Goal: Information Seeking & Learning: Learn about a topic

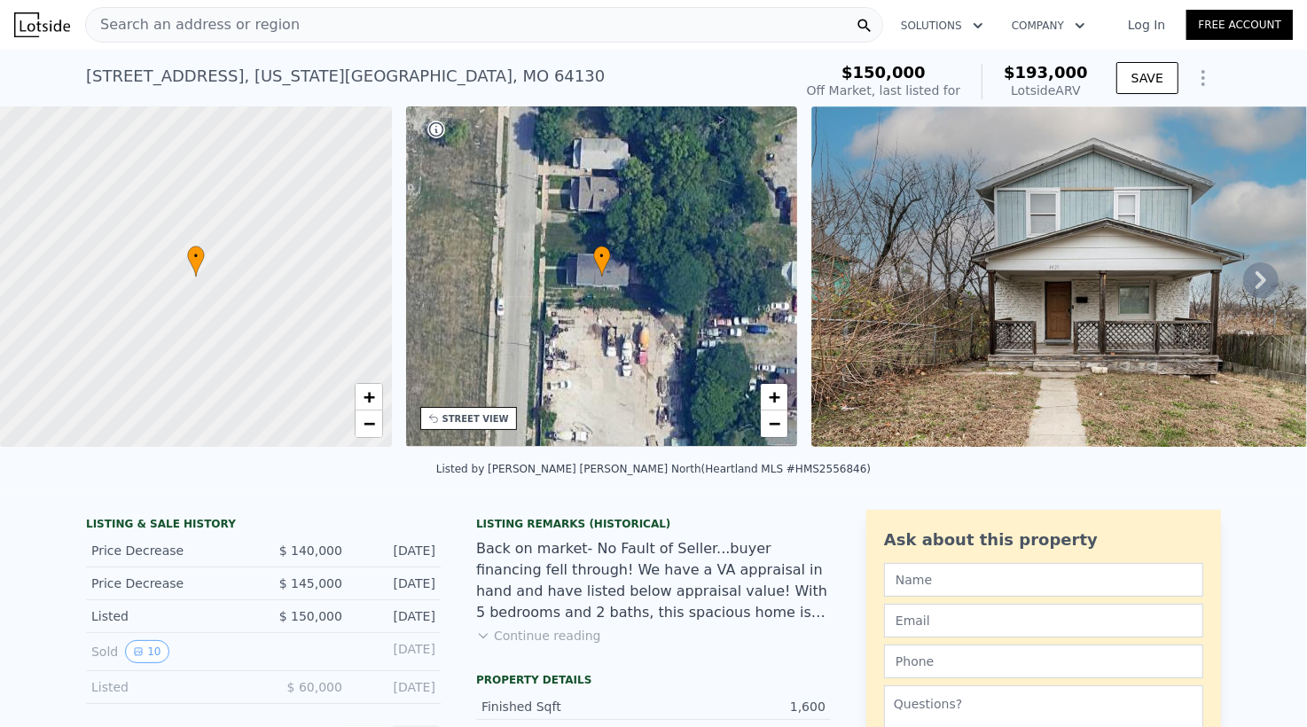
click at [330, 20] on div "Search an address or region" at bounding box center [484, 24] width 798 height 35
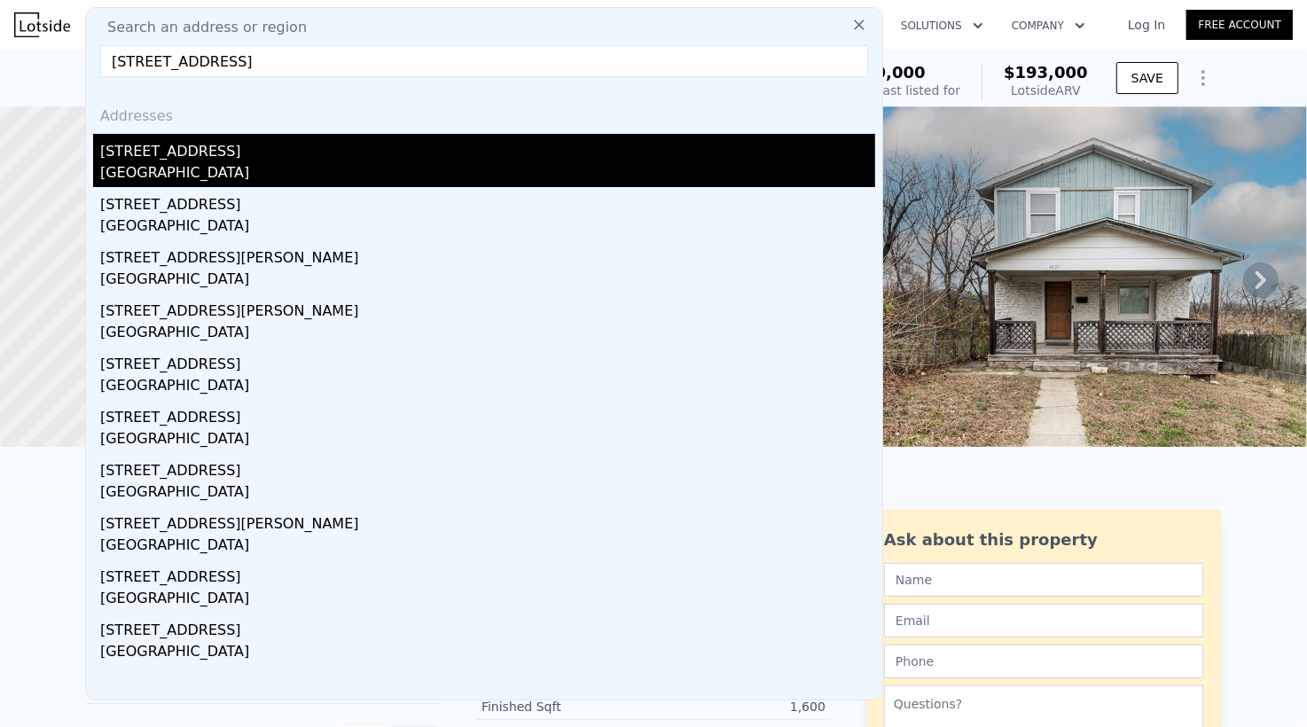
type input "[STREET_ADDRESS]"
click at [224, 167] on div "[GEOGRAPHIC_DATA]" at bounding box center [487, 174] width 775 height 25
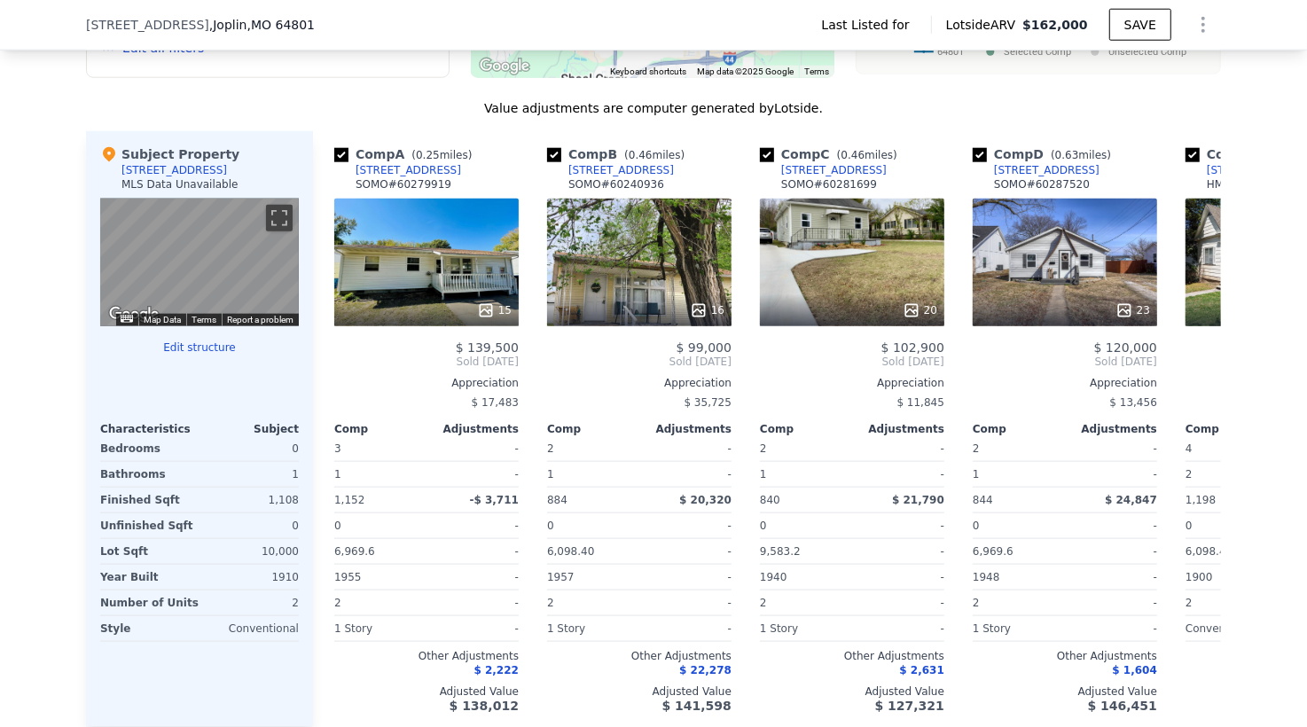
scroll to position [1057, 0]
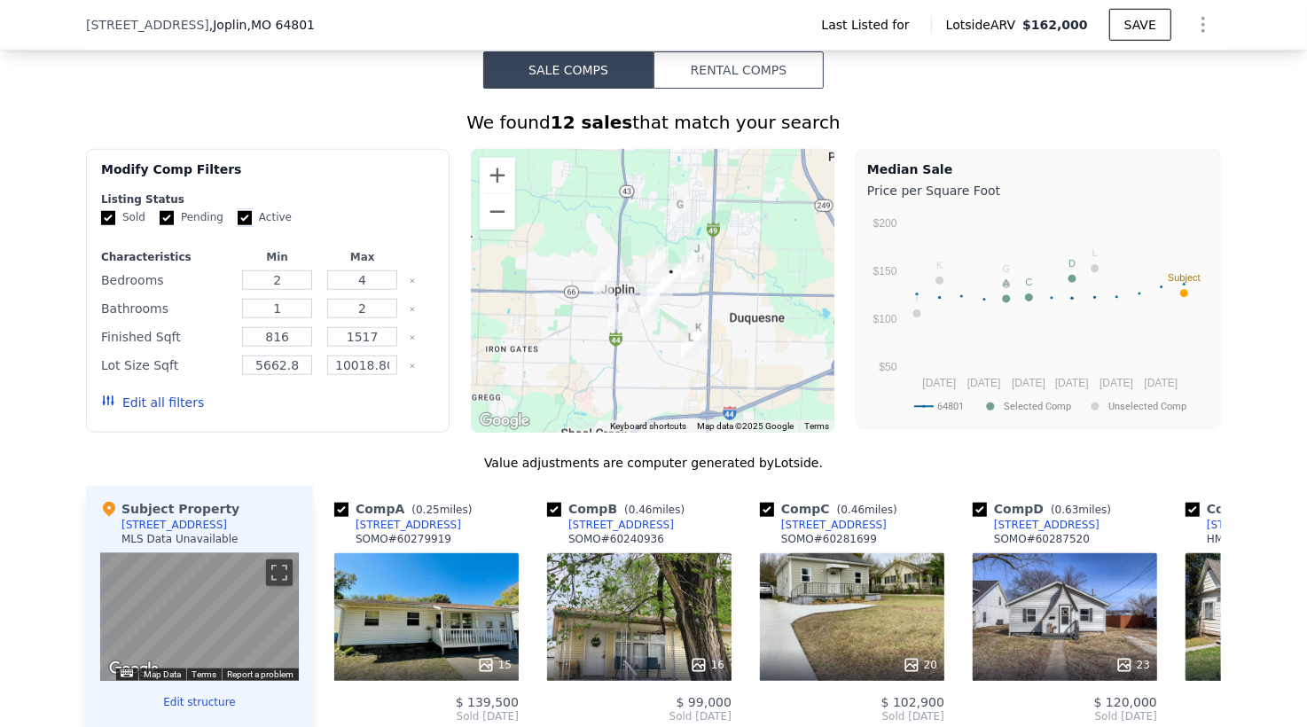
click at [238, 225] on input "Active" at bounding box center [245, 218] width 14 height 14
checkbox input "false"
click at [246, 450] on div "We found 12 sales that match your search Filters Map Prices Modify Comp Filters…" at bounding box center [653, 611] width 1135 height 1003
click at [160, 224] on input "Pending" at bounding box center [167, 218] width 14 height 14
checkbox input "false"
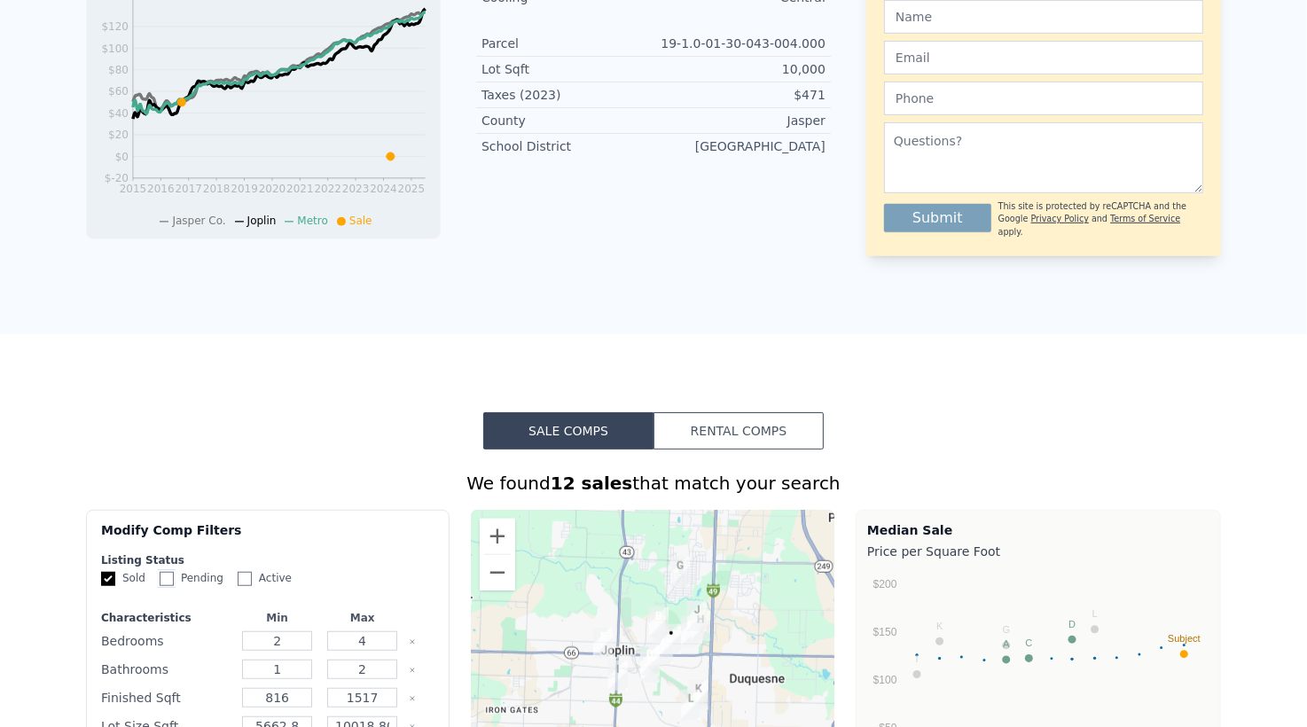
scroll to position [0, 0]
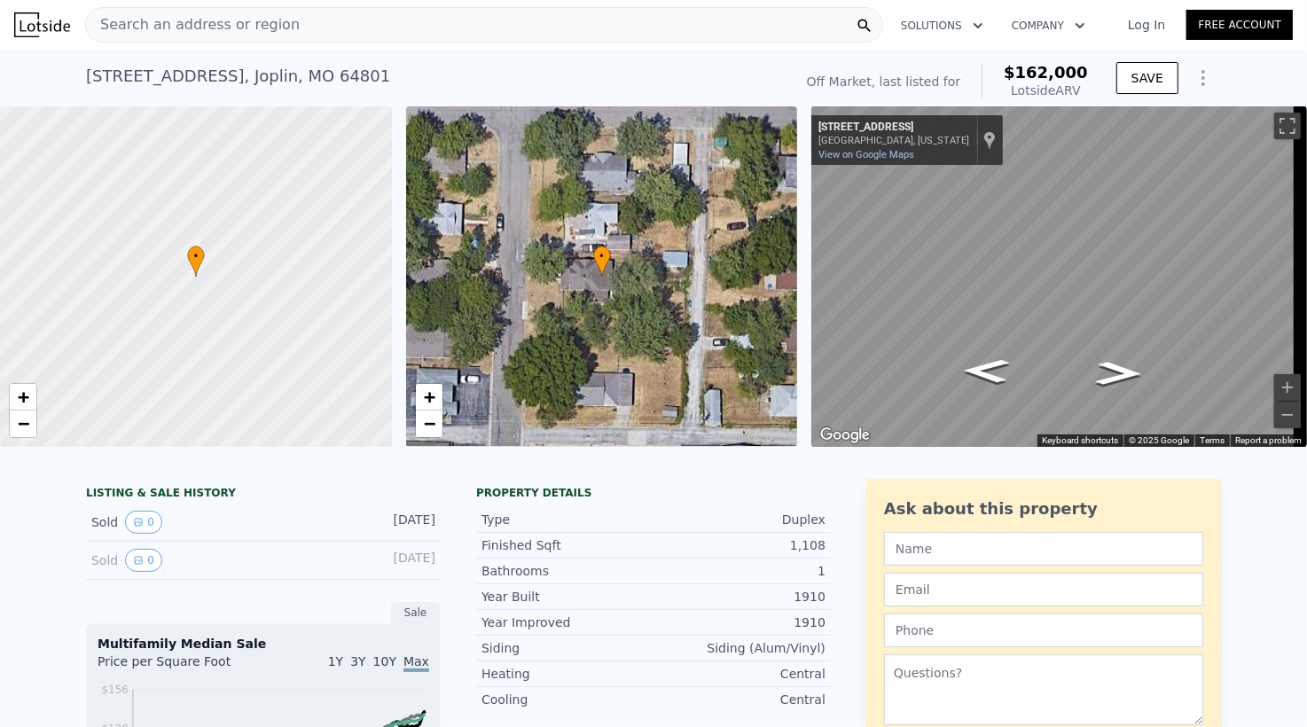
click at [216, 21] on span "Search an address or region" at bounding box center [193, 24] width 214 height 21
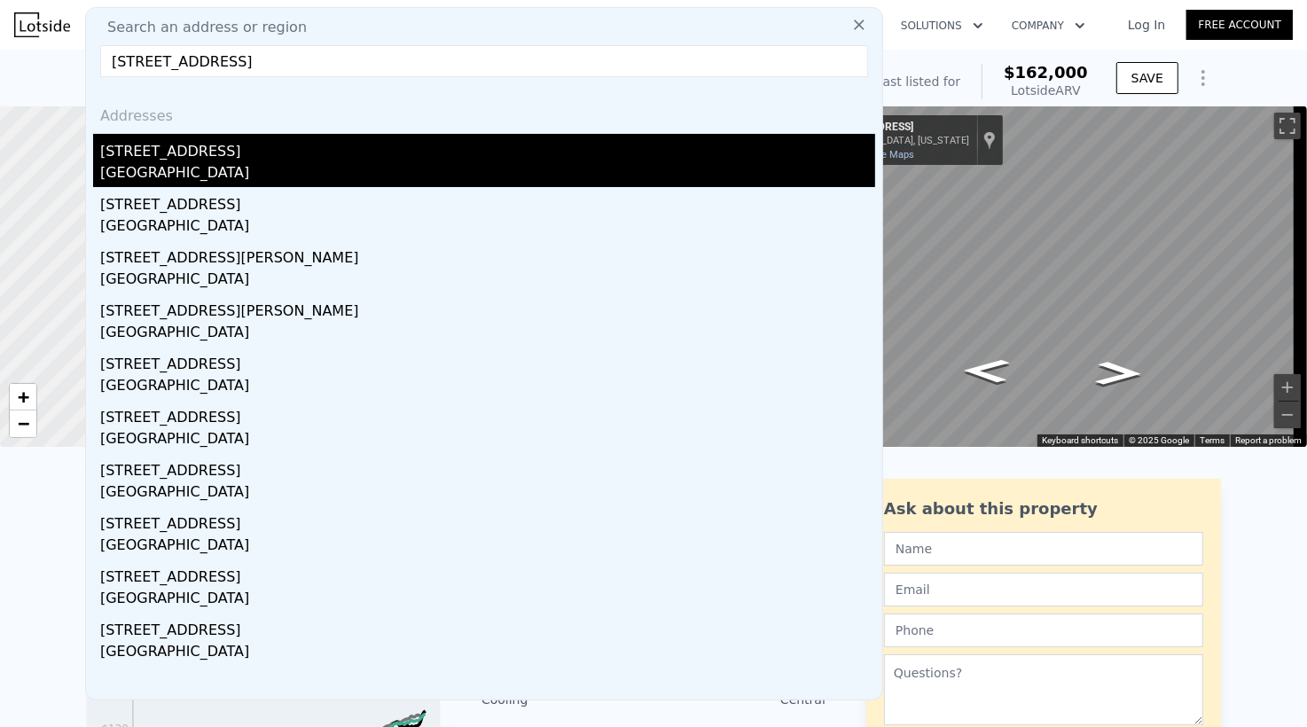
type input "[STREET_ADDRESS]"
click at [207, 153] on div "[STREET_ADDRESS]" at bounding box center [487, 148] width 775 height 28
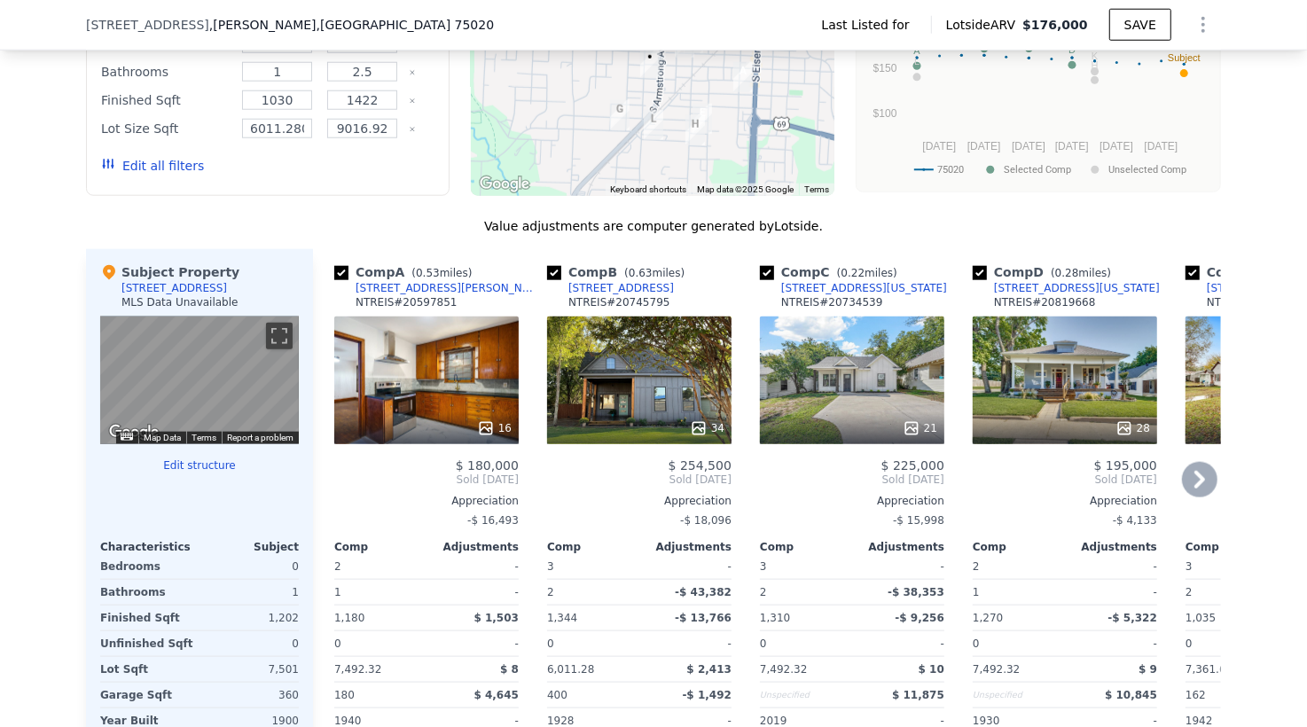
scroll to position [1529, 0]
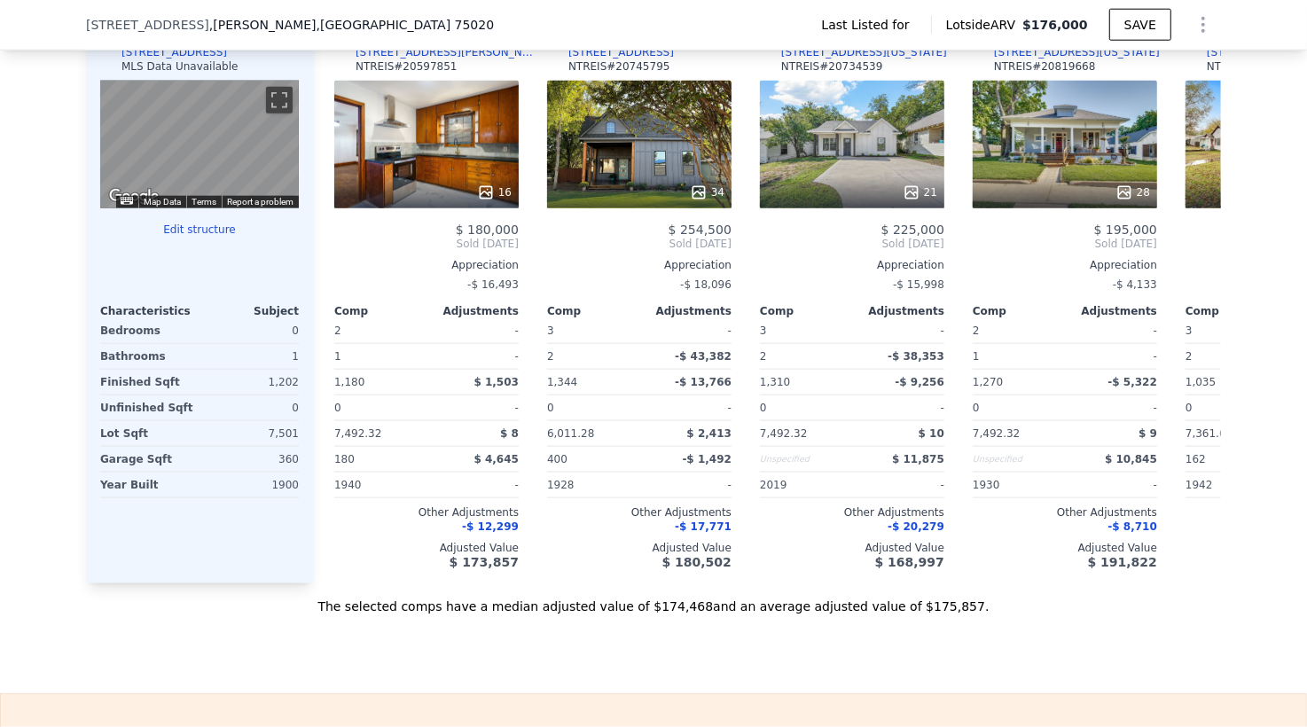
click at [265, 293] on div at bounding box center [199, 284] width 199 height 25
